Goal: Information Seeking & Learning: Learn about a topic

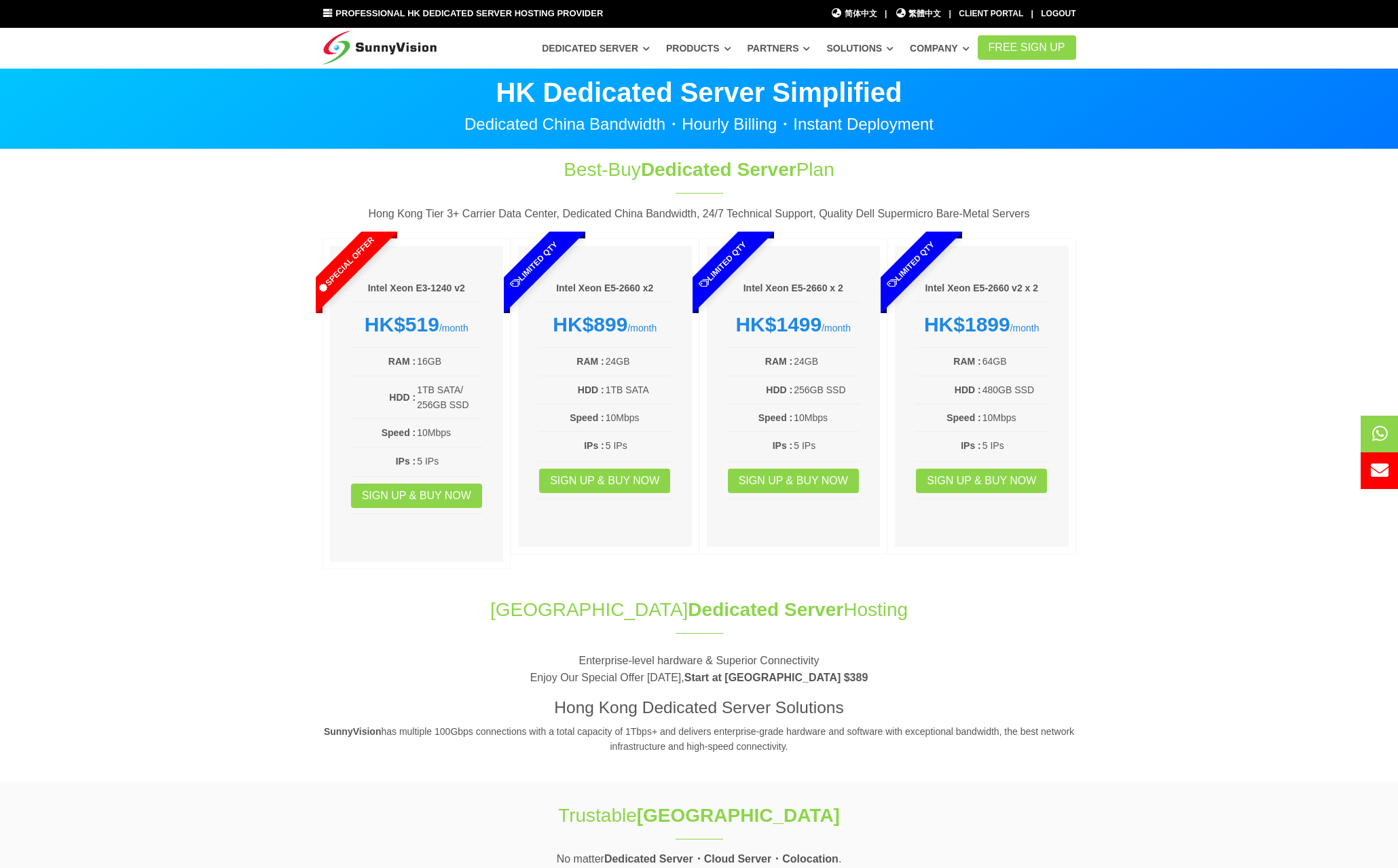
click at [698, 167] on span "Dedicated Server" at bounding box center [718, 169] width 155 height 21
drag, startPoint x: 561, startPoint y: 170, endPoint x: 832, endPoint y: 176, distance: 271.1
click at [832, 176] on h1 "Best-Buy Dedicated Server Plan" at bounding box center [699, 169] width 452 height 27
click at [1180, 258] on section "Best-Buy Dedicated Server Plan Hong Kong Tier 3+ Carrier Data Center, Dedicated…" at bounding box center [699, 366] width 1398 height 434
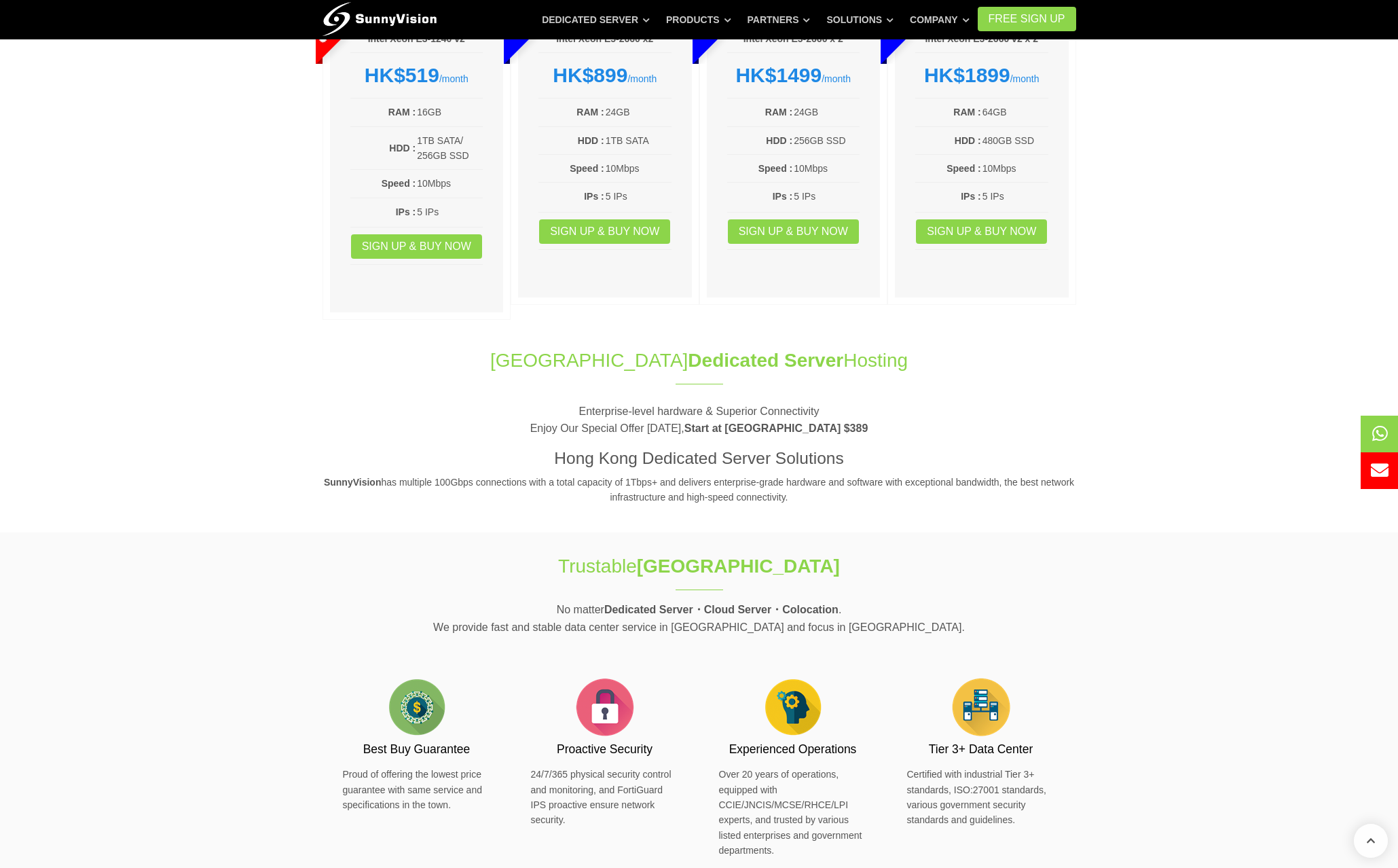
scroll to position [68, 0]
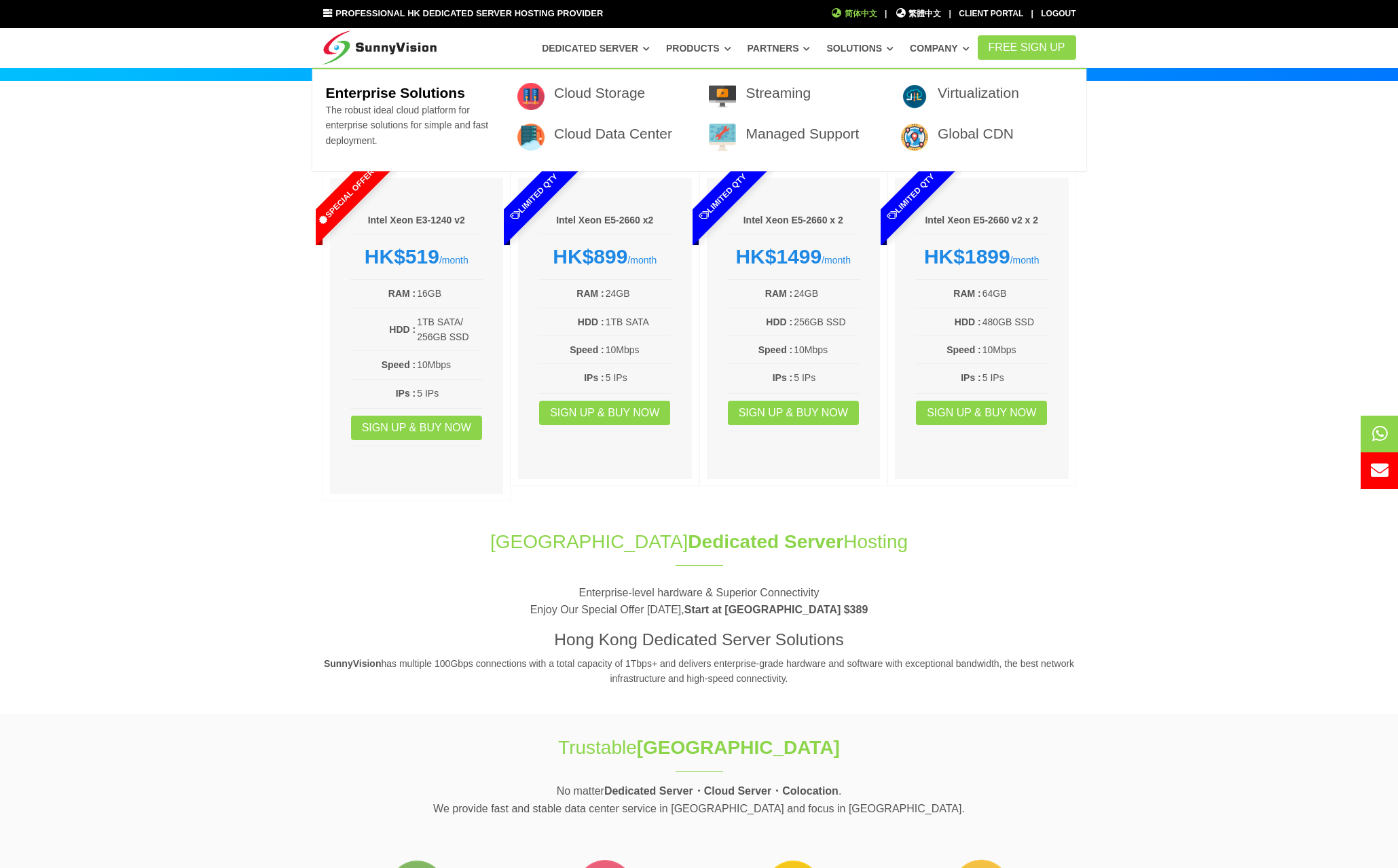
click at [855, 12] on span "简体中文" at bounding box center [854, 13] width 47 height 13
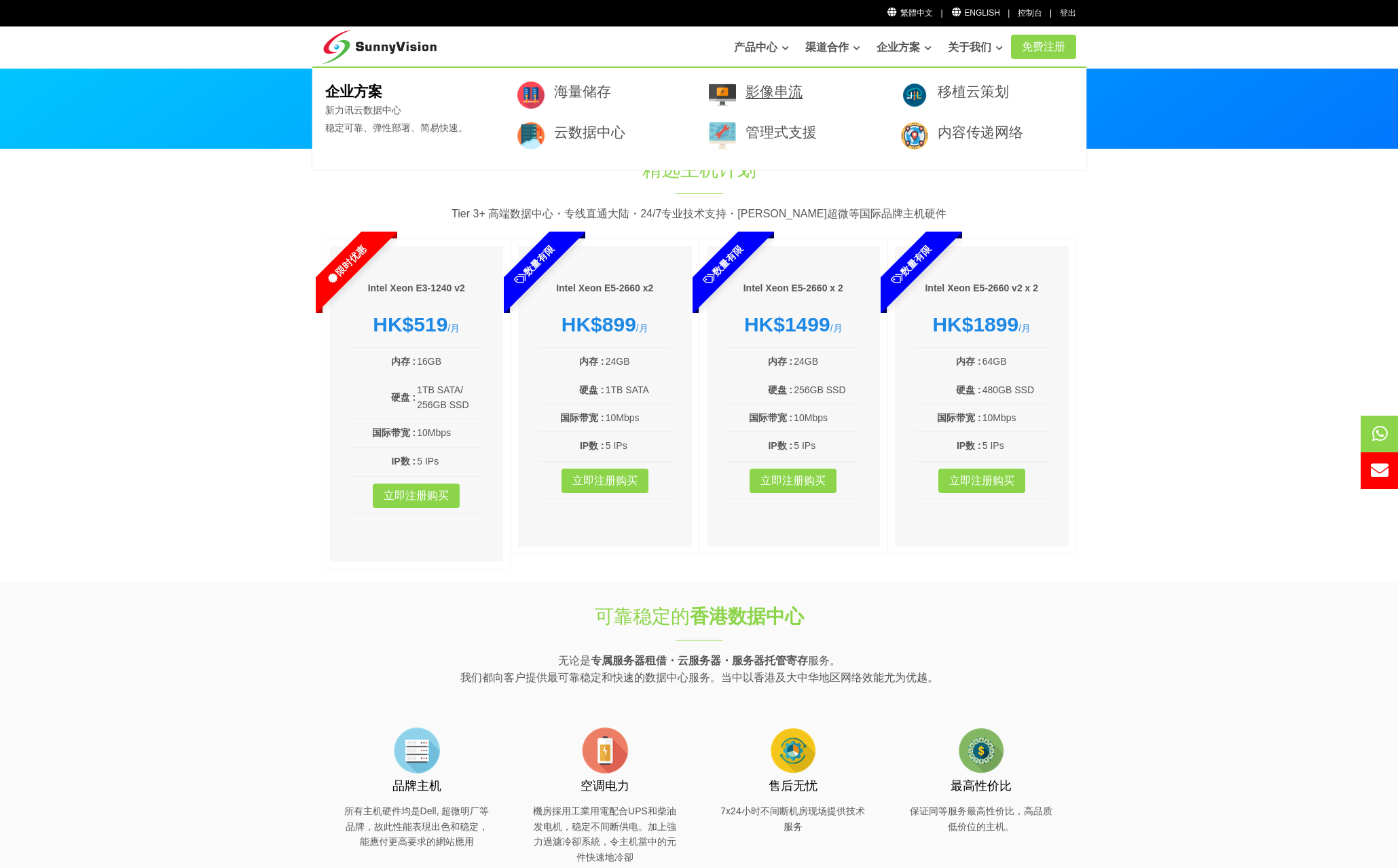
click at [765, 95] on link "影像串流" at bounding box center [774, 91] width 57 height 16
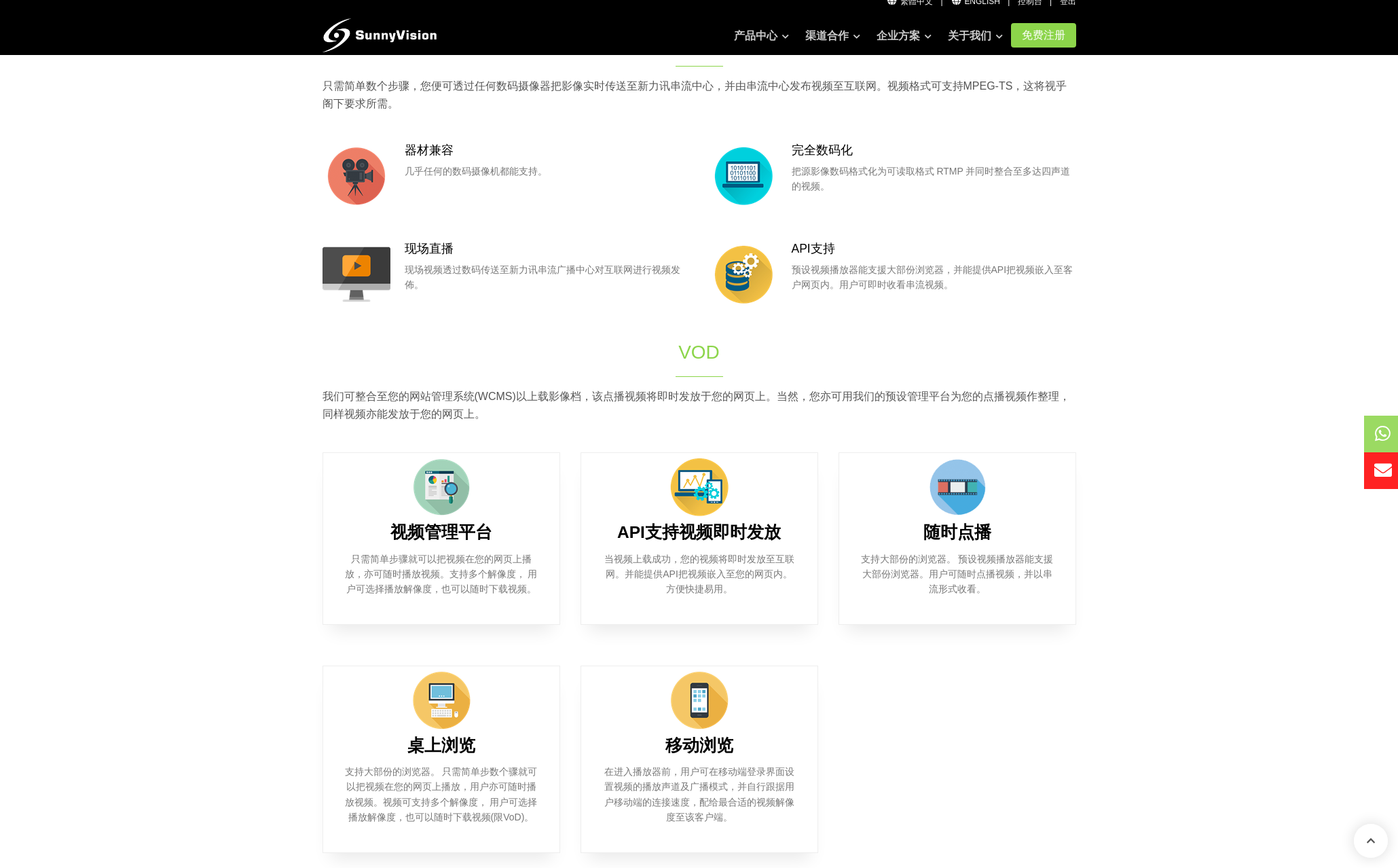
scroll to position [544, 0]
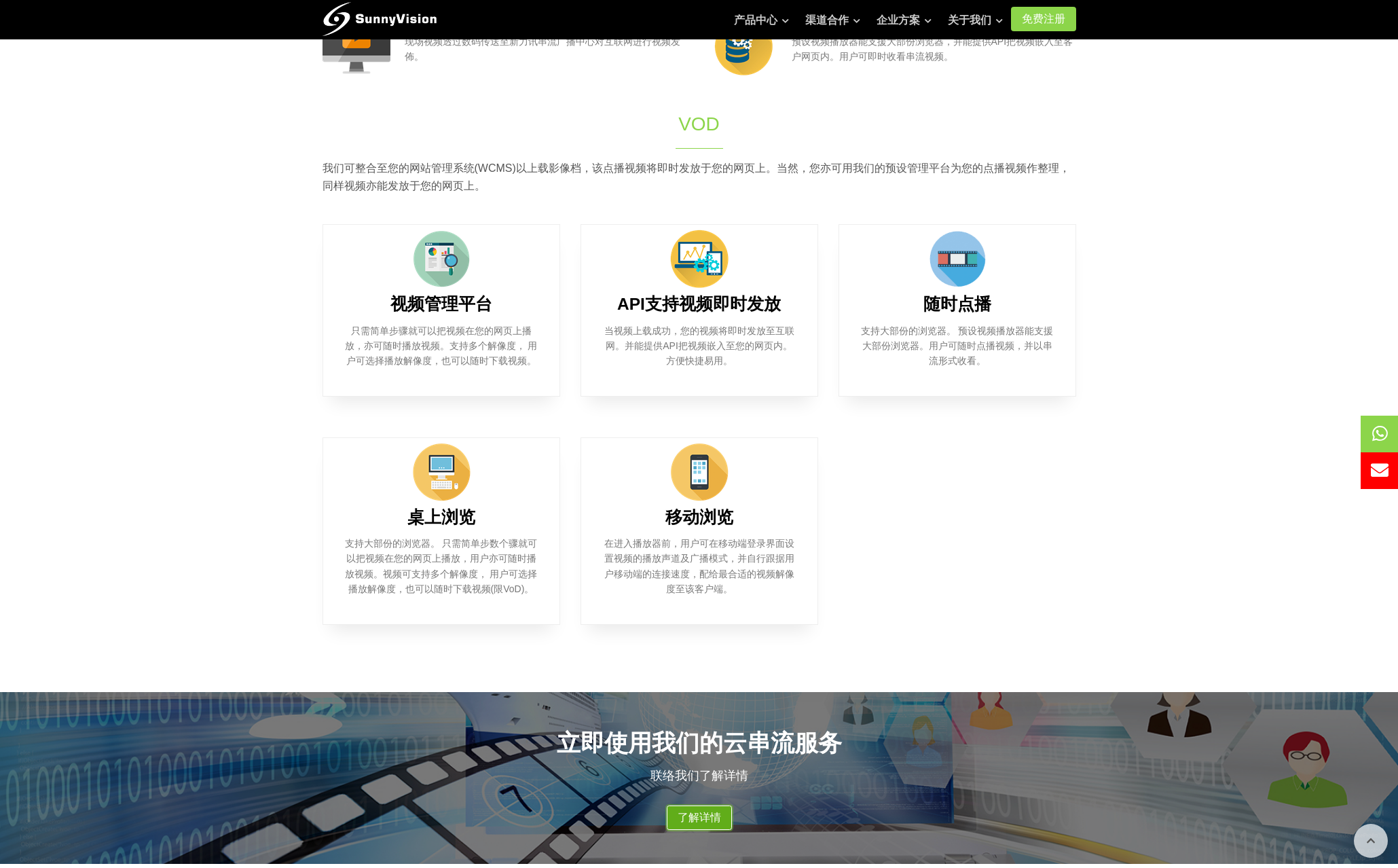
click at [694, 822] on link "了解详情" at bounding box center [699, 818] width 65 height 25
click at [936, 513] on div "桌上浏览 支持大部份的浏览器。 只需简单步数个骤就可以把视频在您的网页上播放，用户亦可随时播放视频。视频可支持多个解像度， 用户可选择播放解像度，也可以随时下…" at bounding box center [699, 551] width 774 height 228
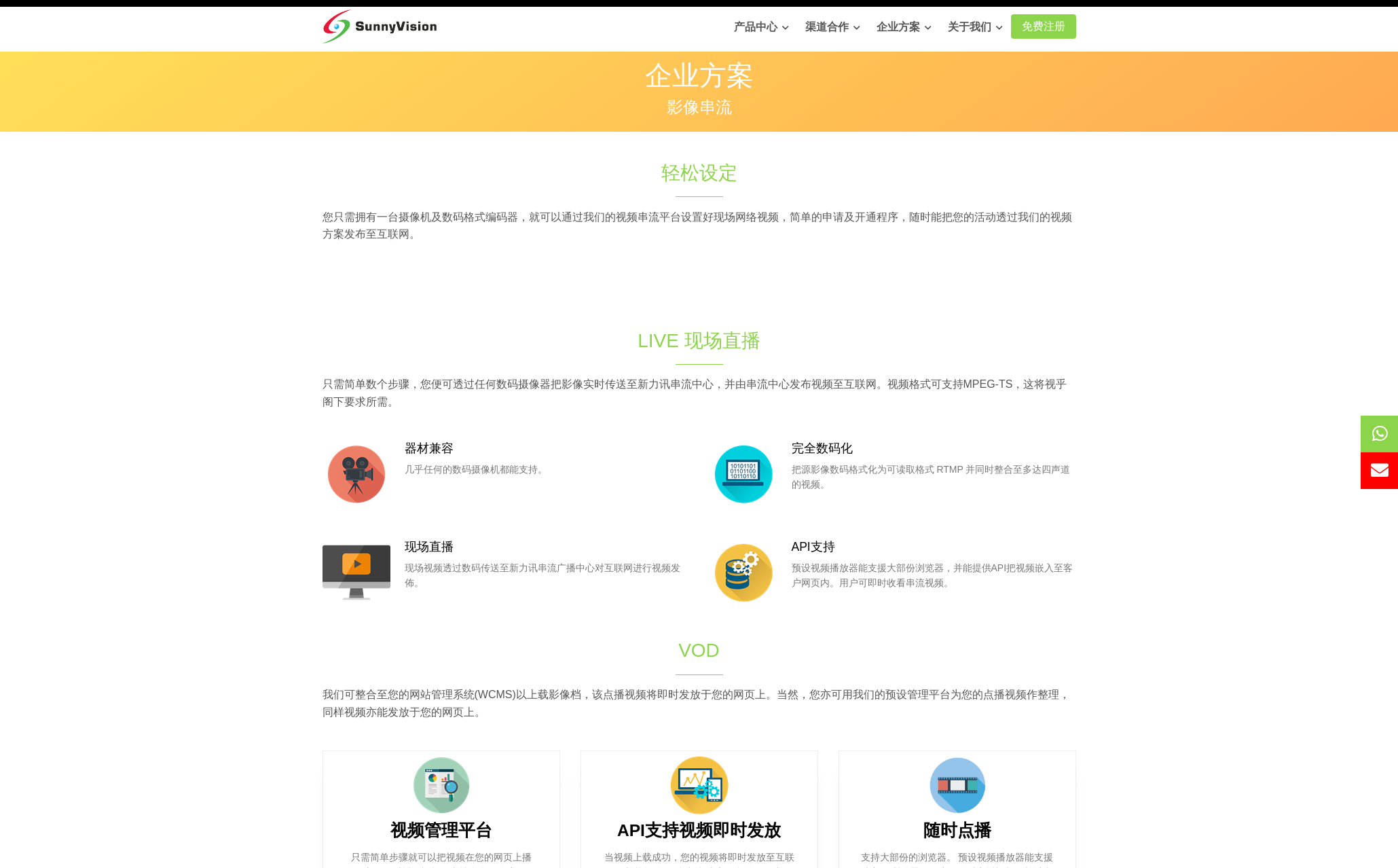
scroll to position [0, 0]
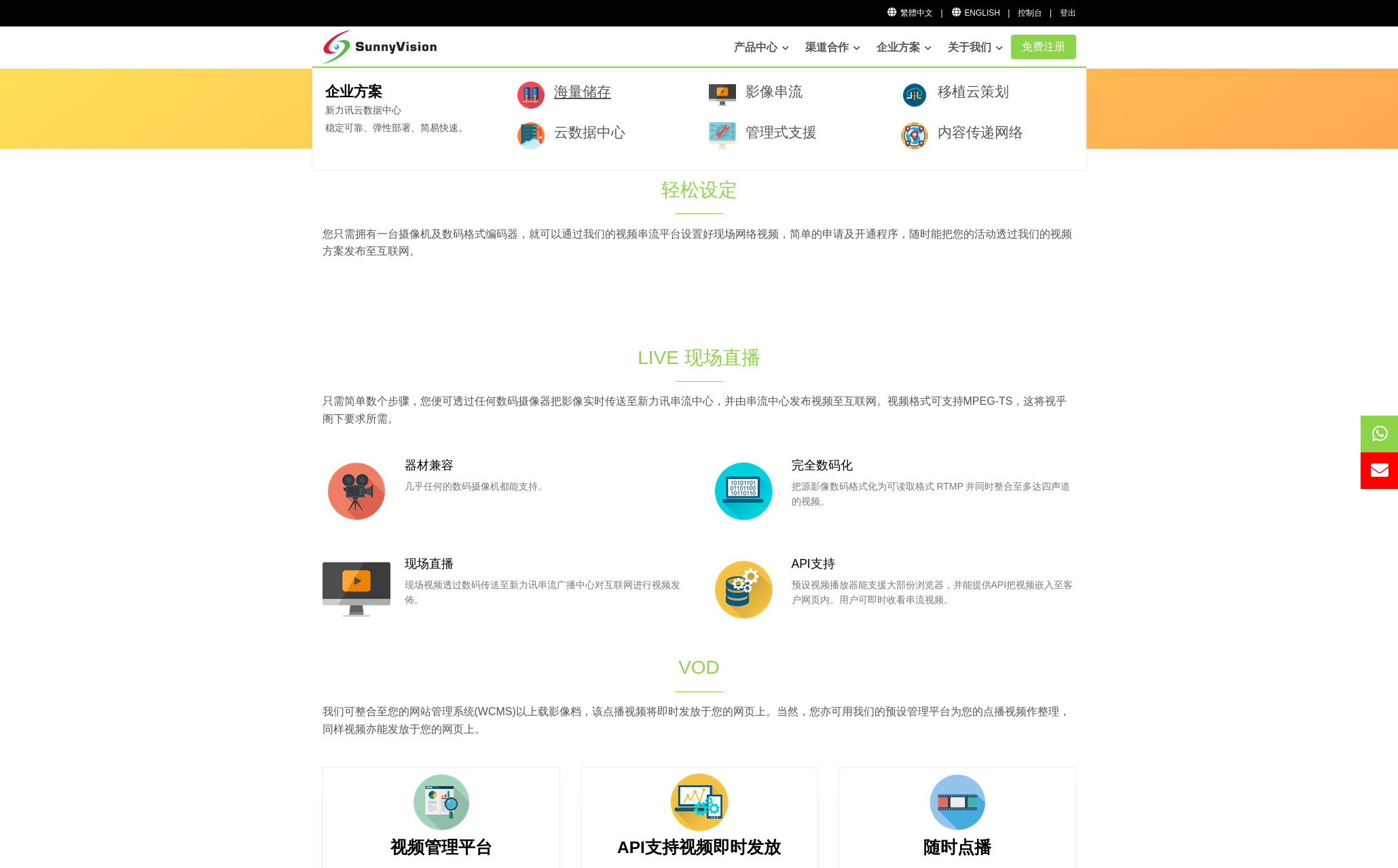
click at [583, 92] on link "海量储存" at bounding box center [582, 91] width 57 height 16
